Goal: Information Seeking & Learning: Check status

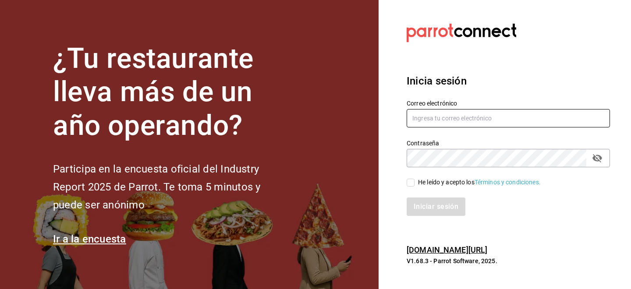
type input "[EMAIL_ADDRESS][DOMAIN_NAME]"
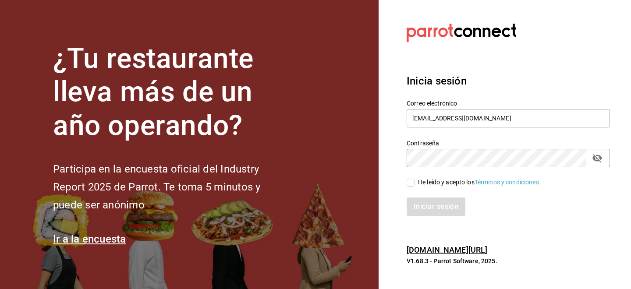
click at [409, 180] on input "He leído y acepto los Términos y condiciones." at bounding box center [410, 183] width 8 height 8
checkbox input "true"
click at [412, 208] on button "Iniciar sesión" at bounding box center [436, 206] width 60 height 18
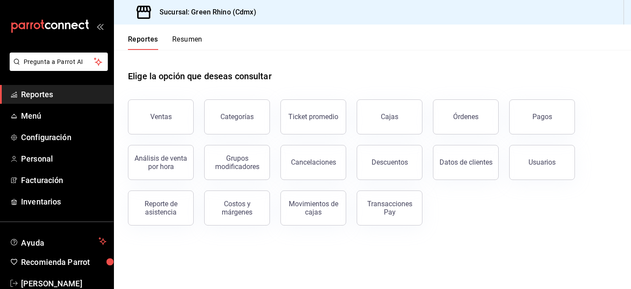
click at [168, 137] on div "Análisis de venta por hora" at bounding box center [155, 157] width 76 height 46
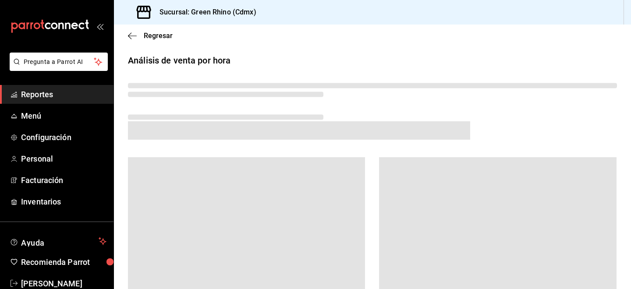
click at [172, 124] on span at bounding box center [299, 130] width 342 height 18
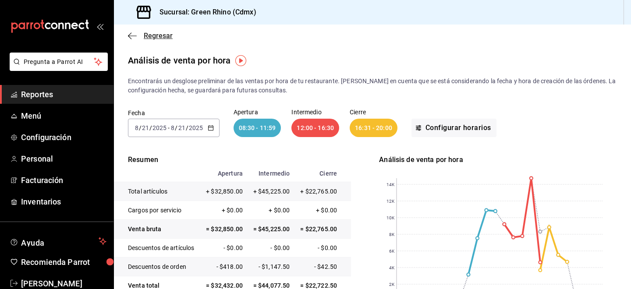
click at [134, 33] on icon "button" at bounding box center [132, 36] width 9 height 8
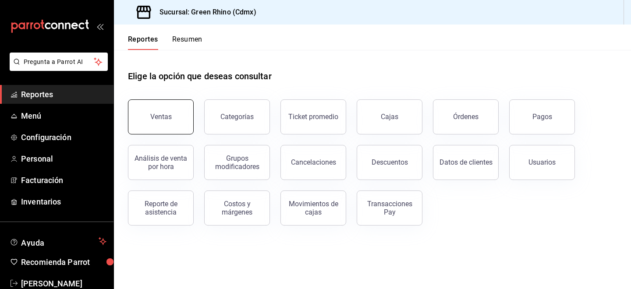
click at [158, 118] on div "Ventas" at bounding box center [160, 117] width 21 height 8
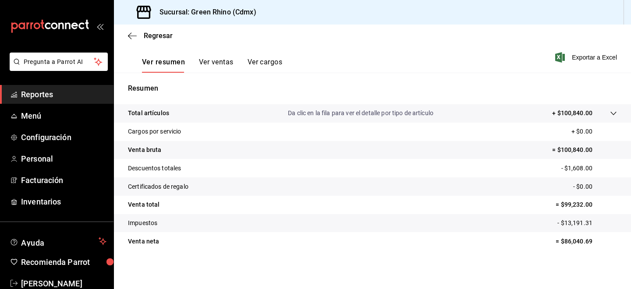
scroll to position [130, 0]
click at [215, 66] on button "Ver ventas" at bounding box center [216, 65] width 35 height 15
